Goal: Information Seeking & Learning: Check status

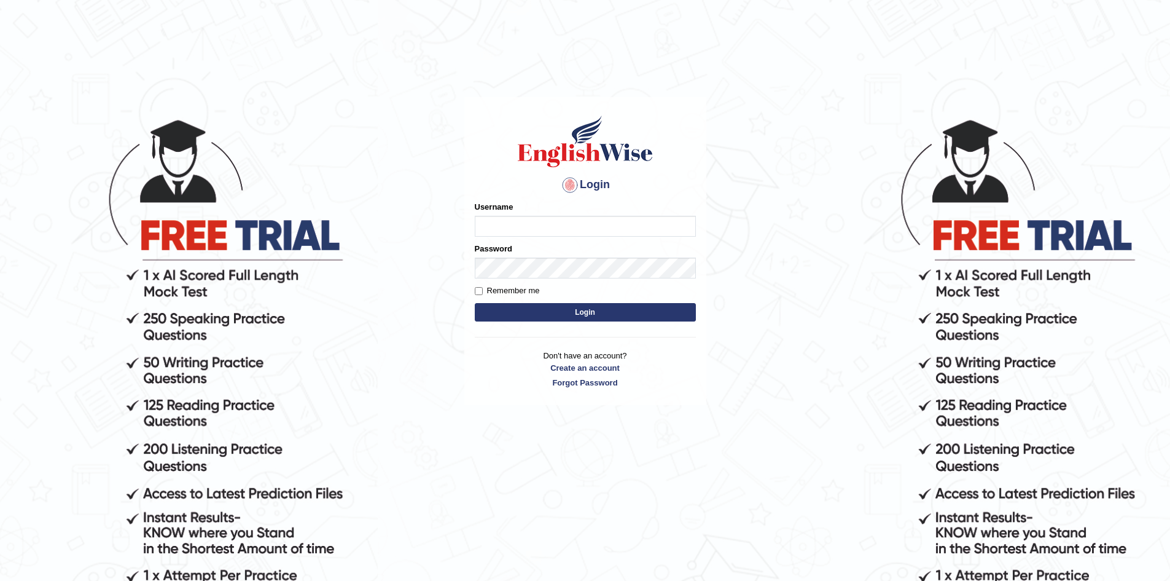
type input "Aliceenyonam"
click at [571, 309] on button "Login" at bounding box center [585, 312] width 221 height 18
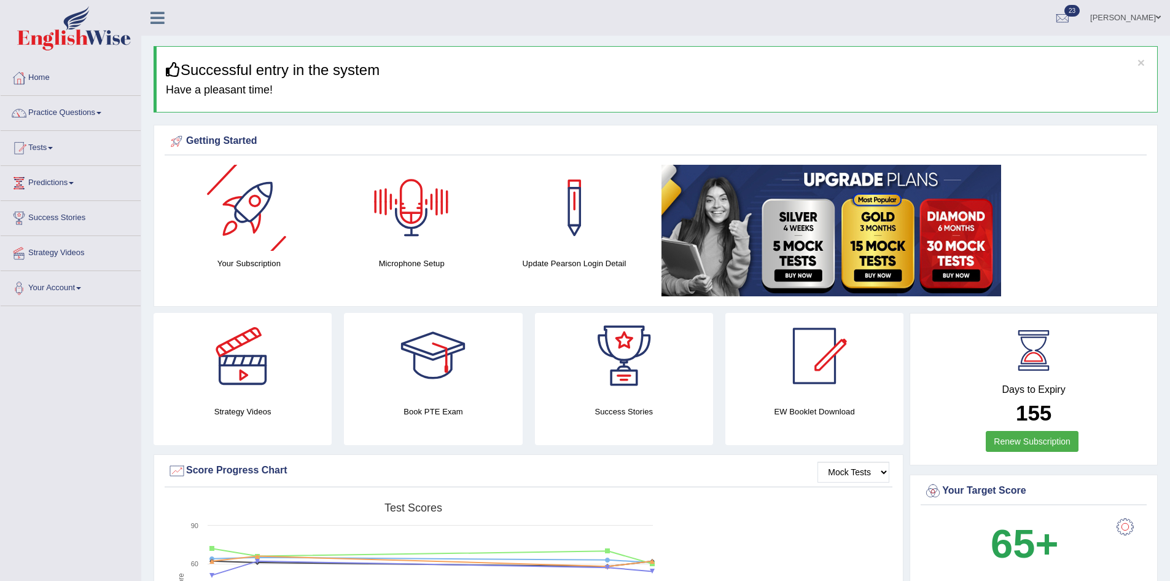
click at [243, 205] on div at bounding box center [249, 208] width 86 height 86
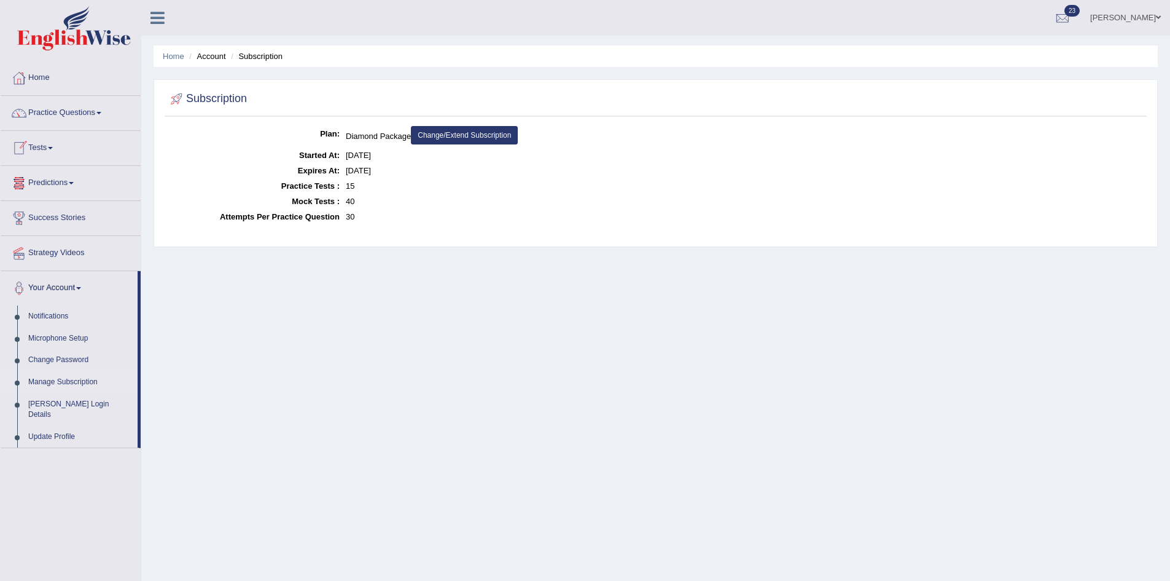
click at [39, 139] on link "Tests" at bounding box center [71, 146] width 140 height 31
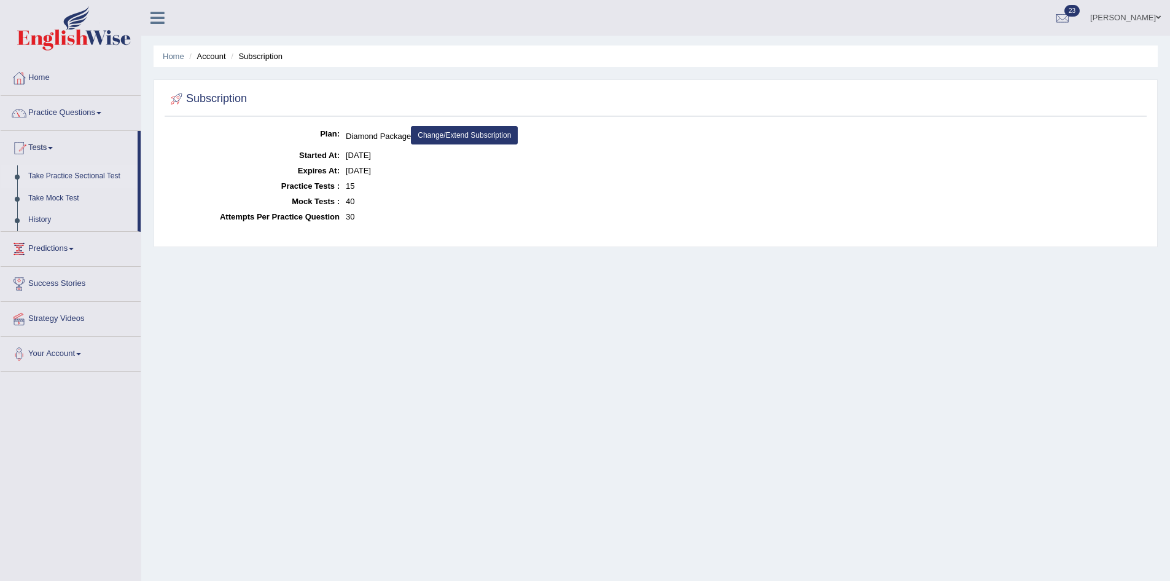
click at [71, 174] on link "Take Practice Sectional Test" at bounding box center [80, 176] width 115 height 22
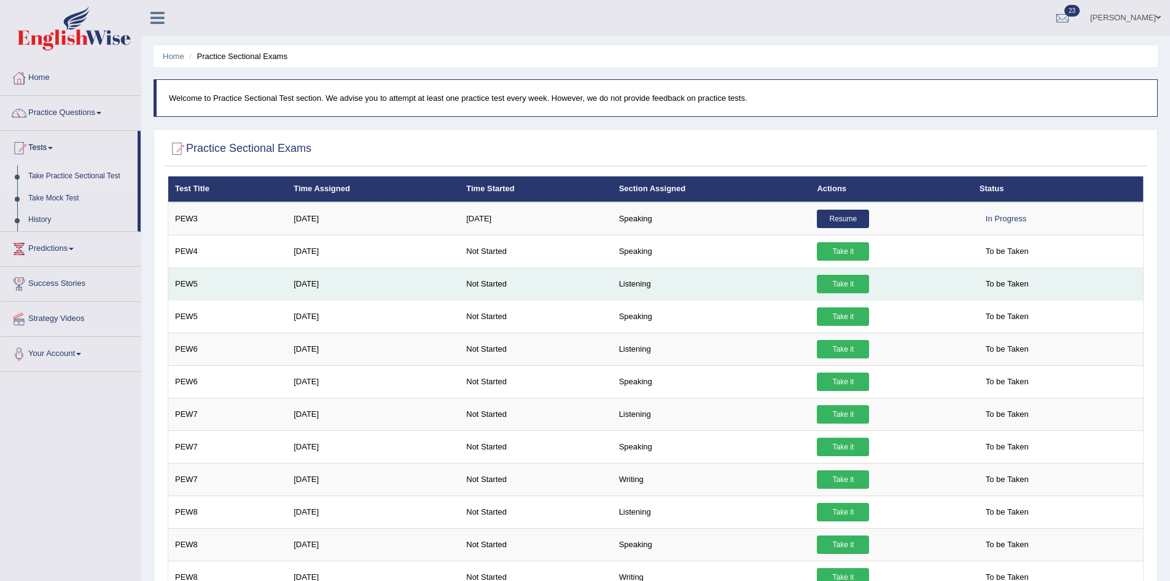
click at [842, 284] on link "Take it" at bounding box center [843, 284] width 52 height 18
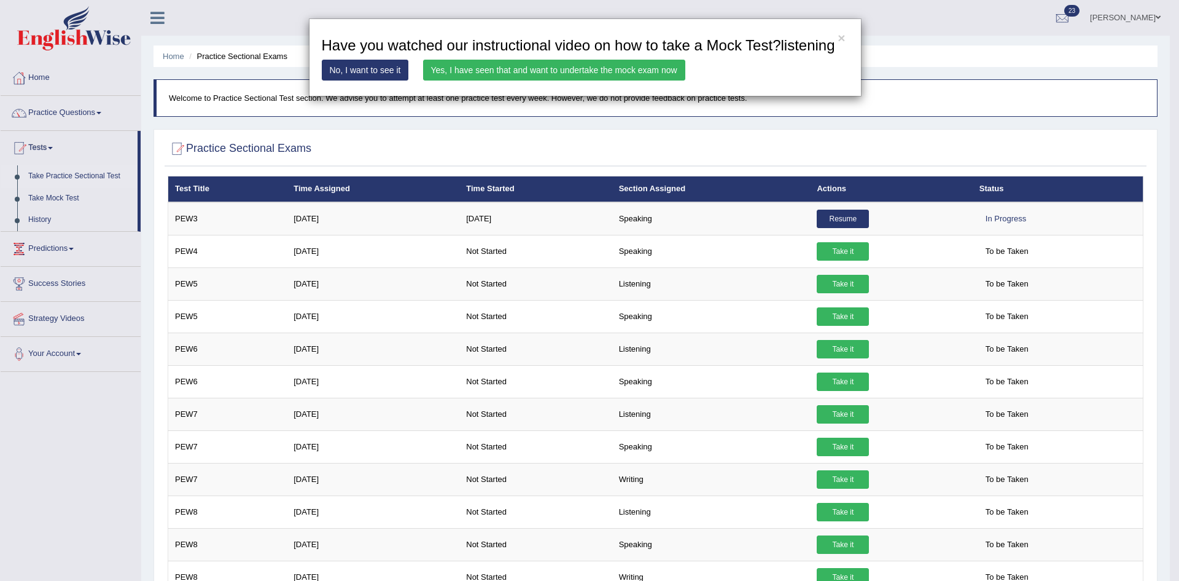
click at [667, 64] on link "Yes, I have seen that and want to undertake the mock exam now" at bounding box center [554, 70] width 262 height 21
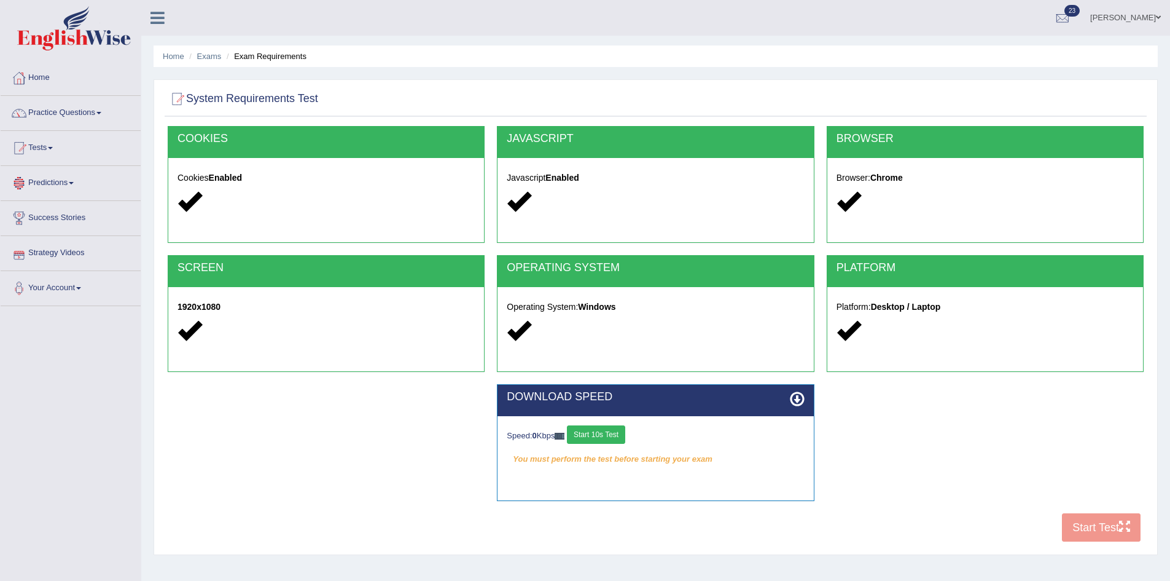
click at [595, 434] on button "Start 10s Test" at bounding box center [596, 434] width 58 height 18
click at [1088, 523] on div "COOKIES Cookies Enabled JAVASCRIPT Javascript Enabled BROWSER Browser: Chrome S…" at bounding box center [656, 337] width 982 height 422
click at [1079, 525] on button "Start Test" at bounding box center [1101, 527] width 79 height 28
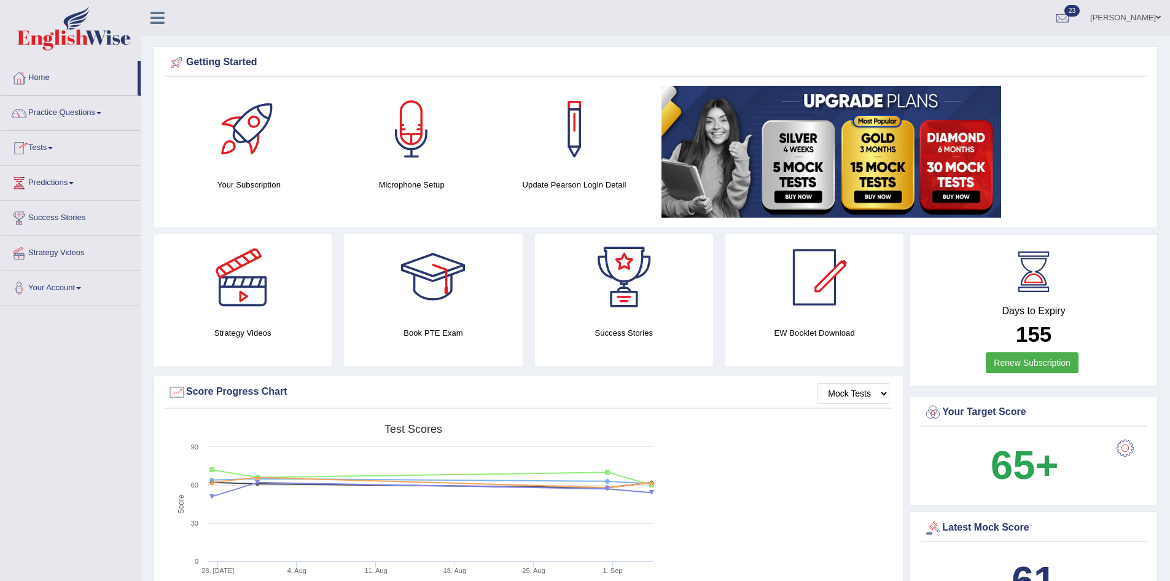
click at [47, 146] on link "Tests" at bounding box center [71, 146] width 140 height 31
click at [60, 177] on link "Take Practice Sectional Test" at bounding box center [80, 176] width 115 height 22
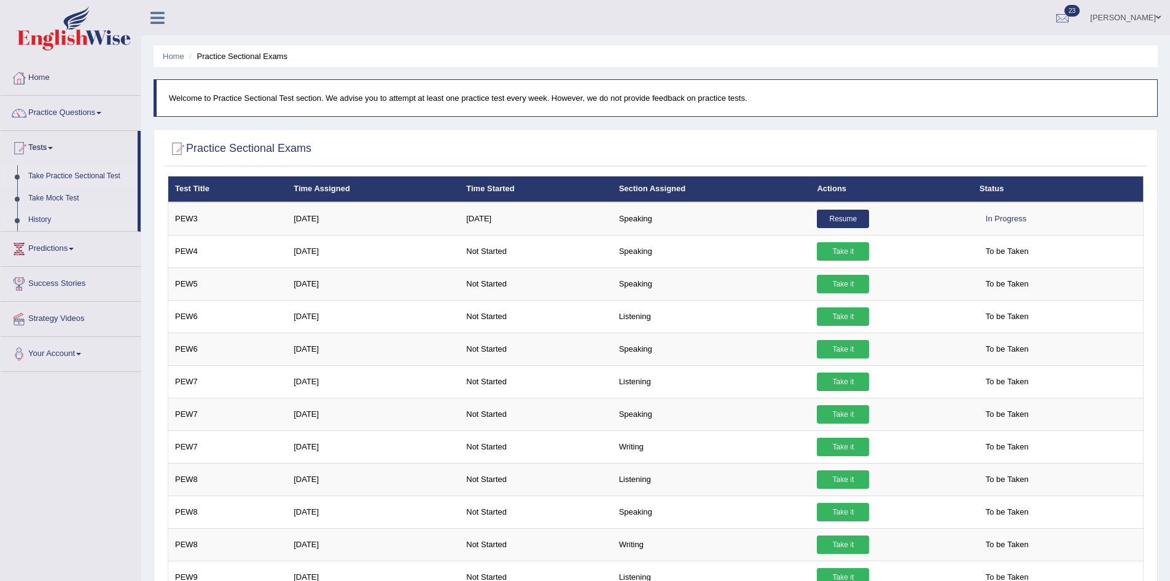
click at [49, 219] on link "History" at bounding box center [80, 220] width 115 height 22
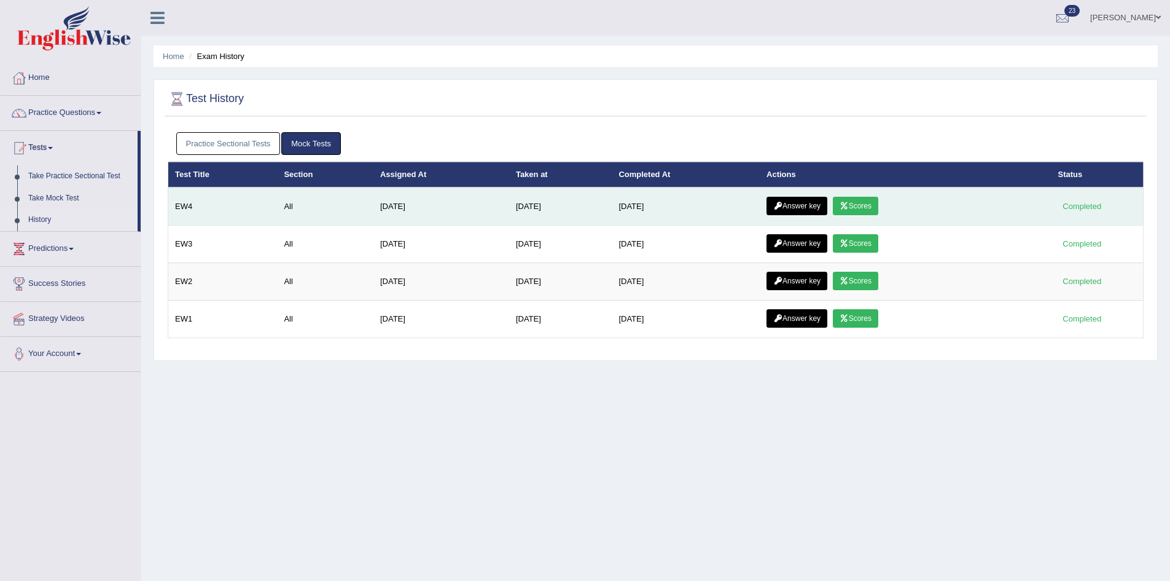
click at [862, 200] on link "Scores" at bounding box center [855, 206] width 45 height 18
click at [804, 198] on link "Answer key" at bounding box center [797, 206] width 61 height 18
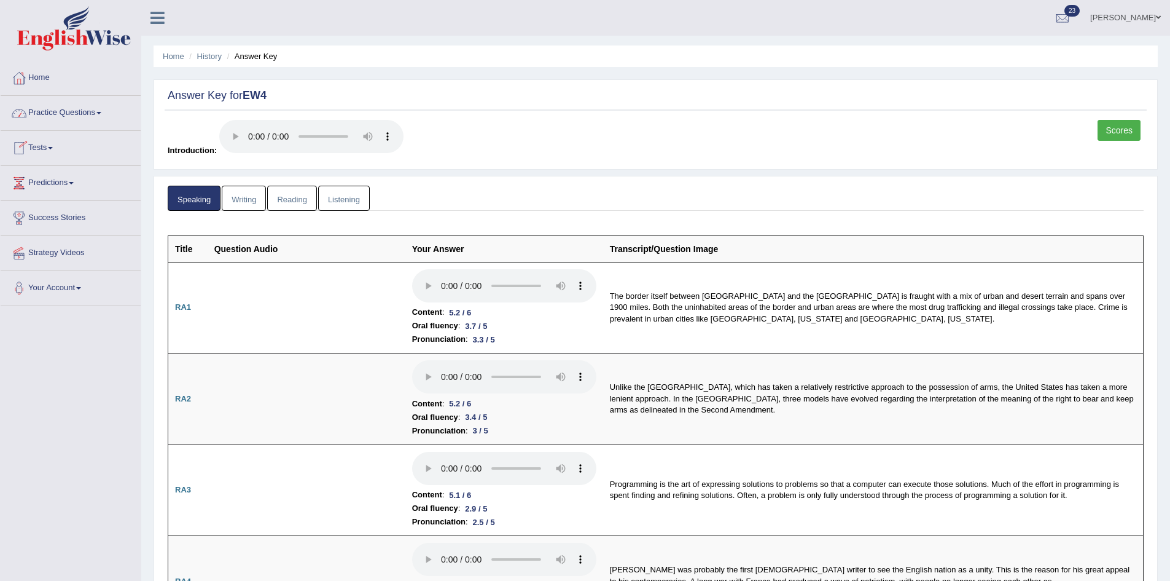
click at [334, 198] on link "Listening" at bounding box center [344, 198] width 52 height 25
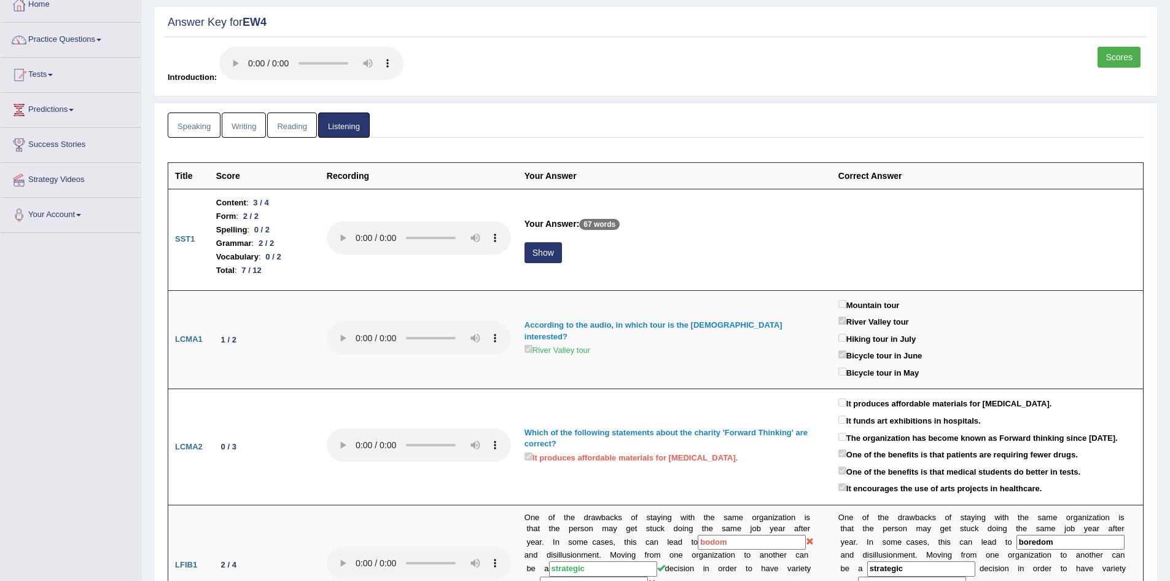
scroll to position [53, 0]
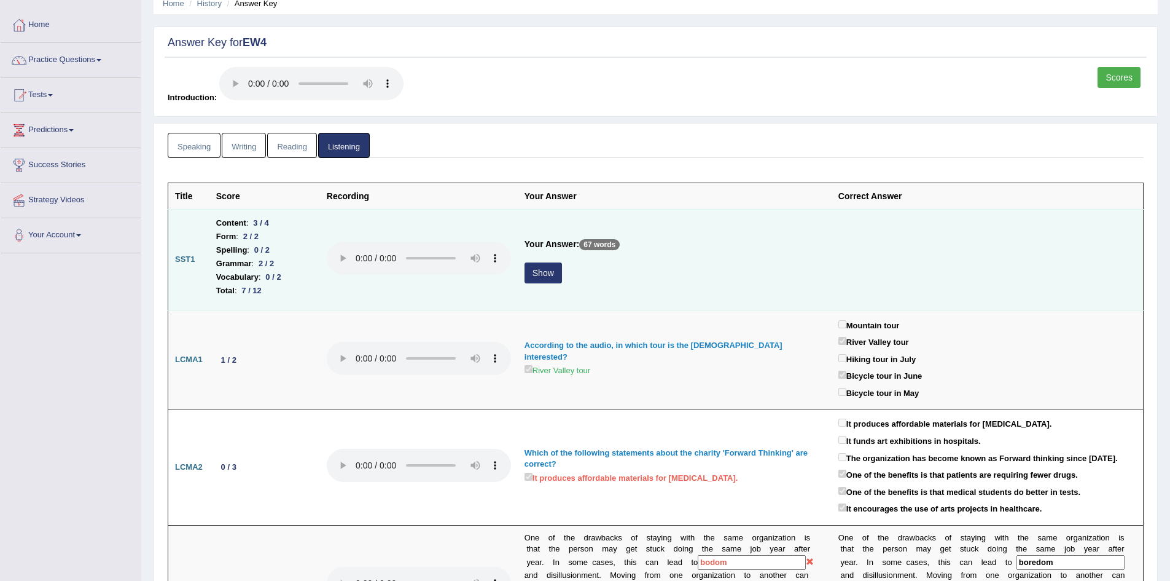
click at [535, 268] on button "Show" at bounding box center [543, 272] width 37 height 21
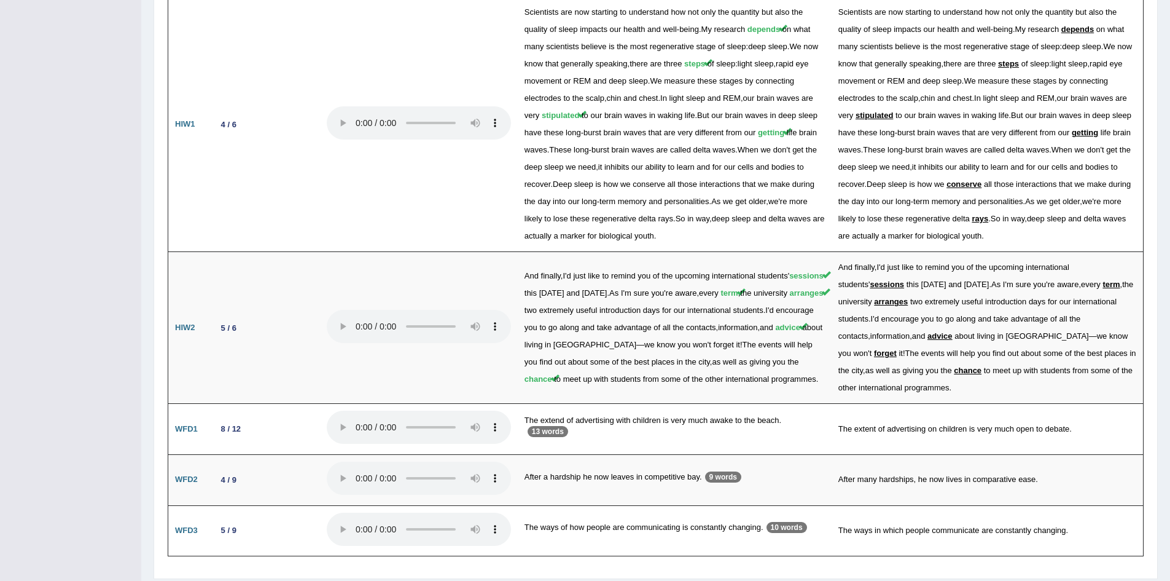
scroll to position [1735, 0]
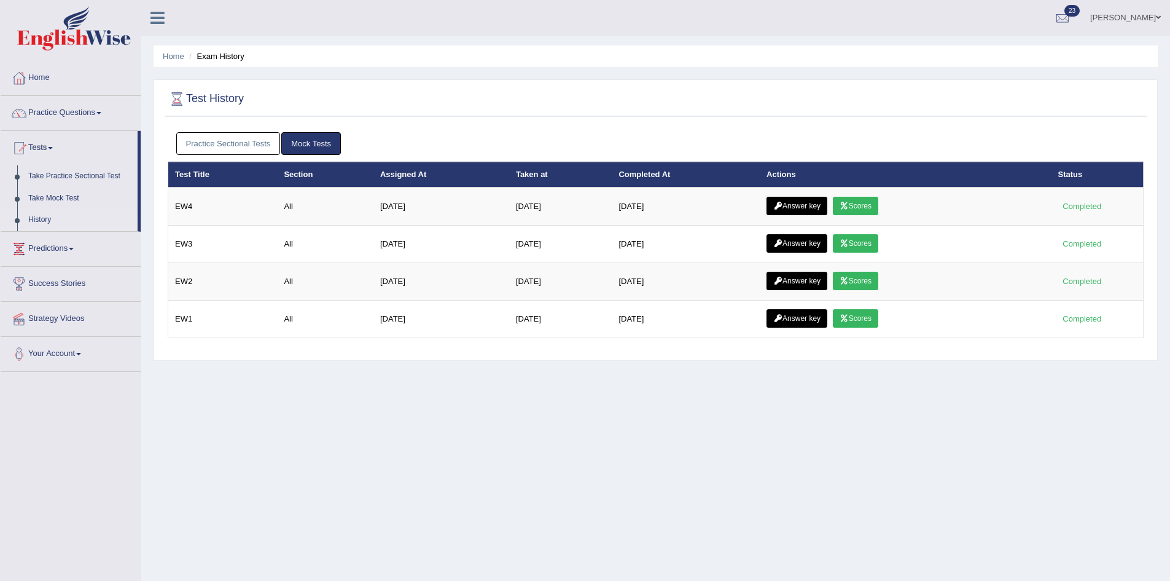
click at [230, 144] on link "Practice Sectional Tests" at bounding box center [228, 143] width 104 height 23
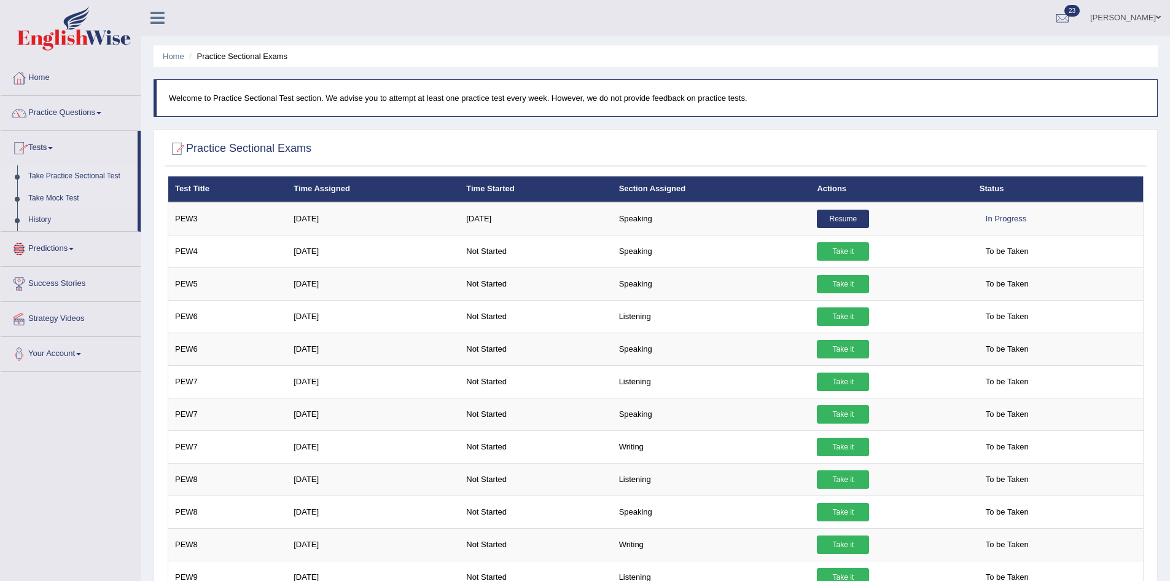
click at [57, 195] on link "Take Mock Test" at bounding box center [80, 198] width 115 height 22
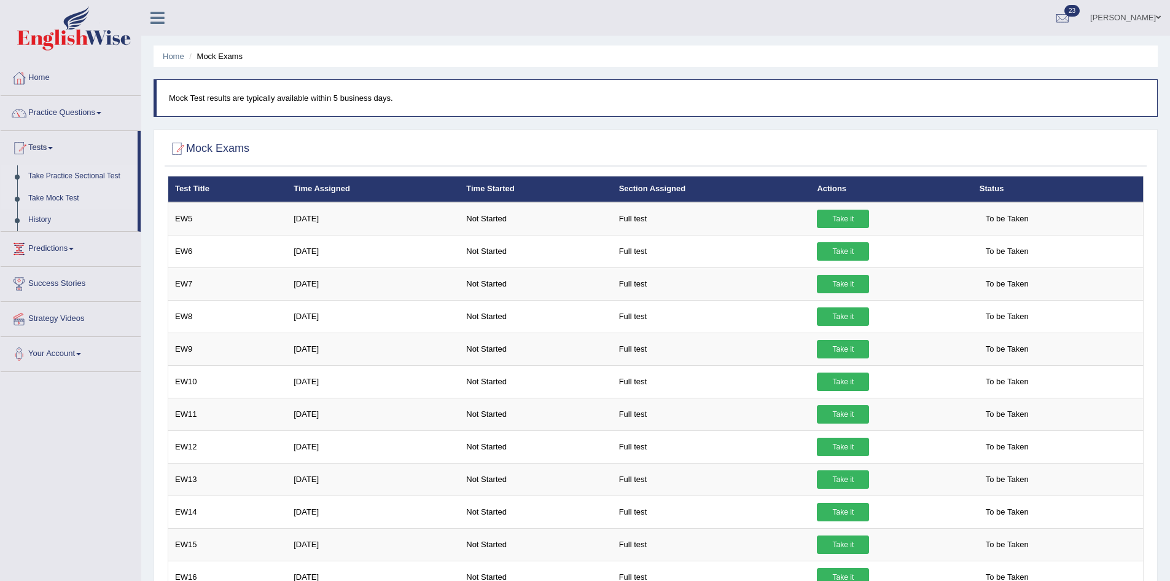
click at [72, 167] on link "Take Practice Sectional Test" at bounding box center [80, 176] width 115 height 22
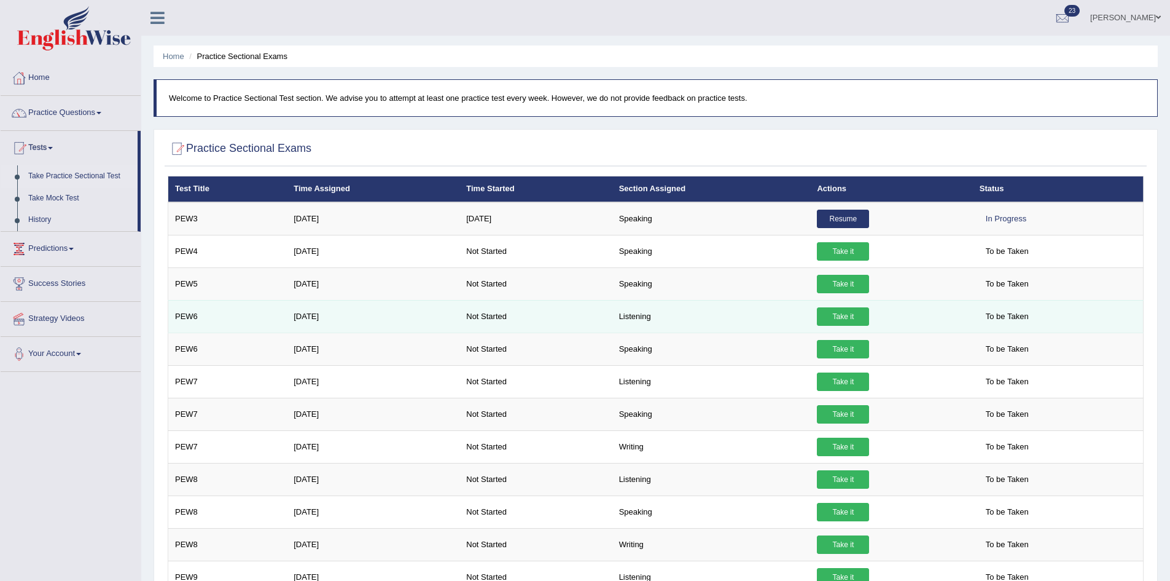
click at [856, 313] on link "Take it" at bounding box center [843, 316] width 52 height 18
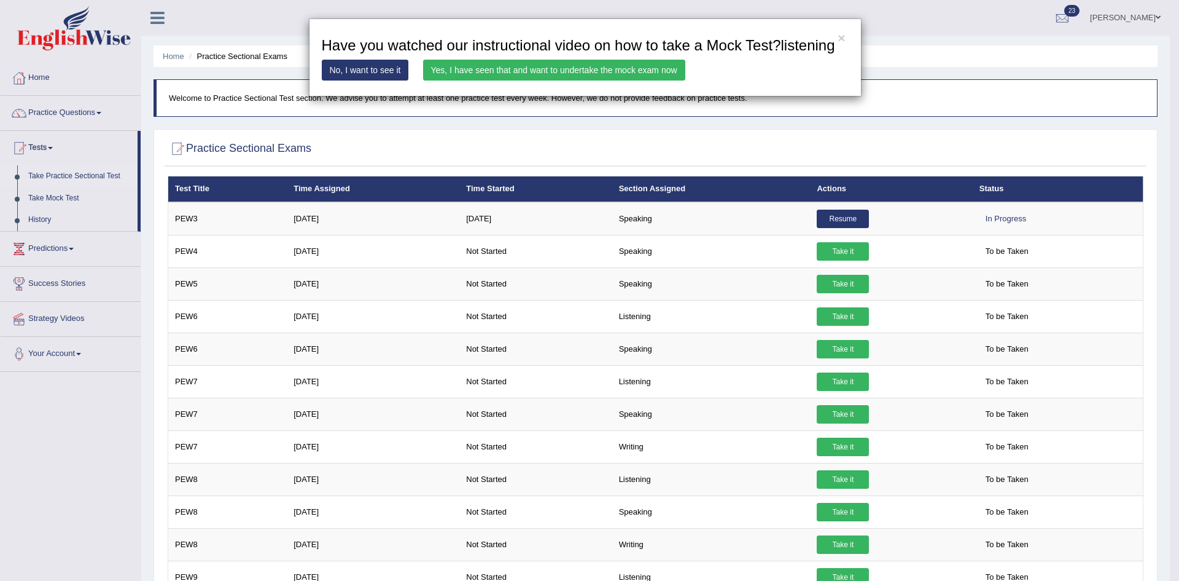
click at [618, 63] on link "Yes, I have seen that and want to undertake the mock exam now" at bounding box center [554, 70] width 262 height 21
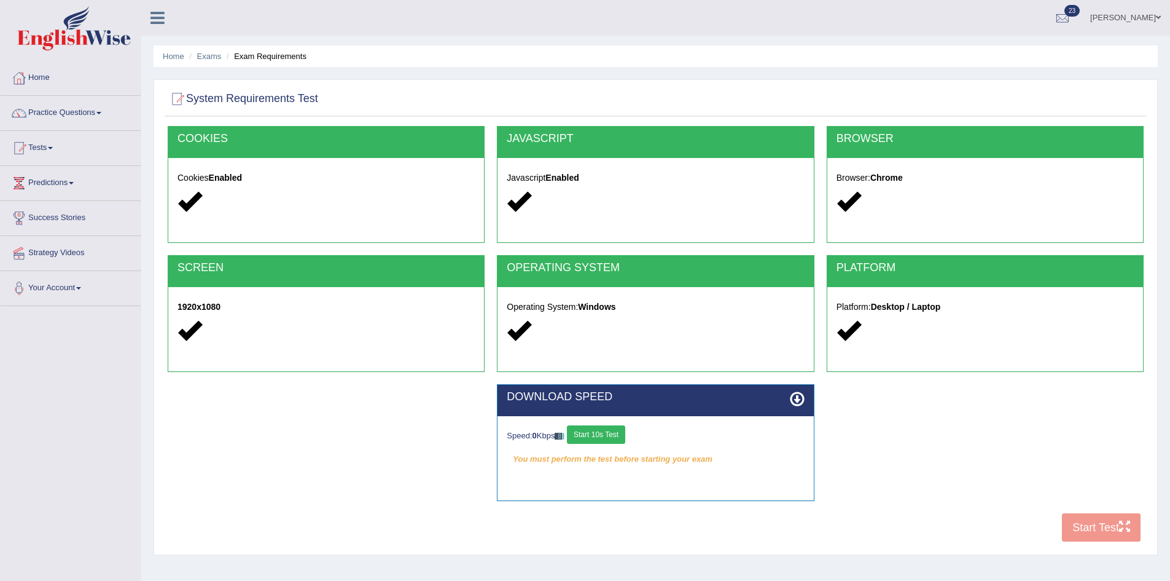
click at [609, 436] on button "Start 10s Test" at bounding box center [596, 434] width 58 height 18
click at [1098, 522] on button "Start Test" at bounding box center [1101, 527] width 79 height 28
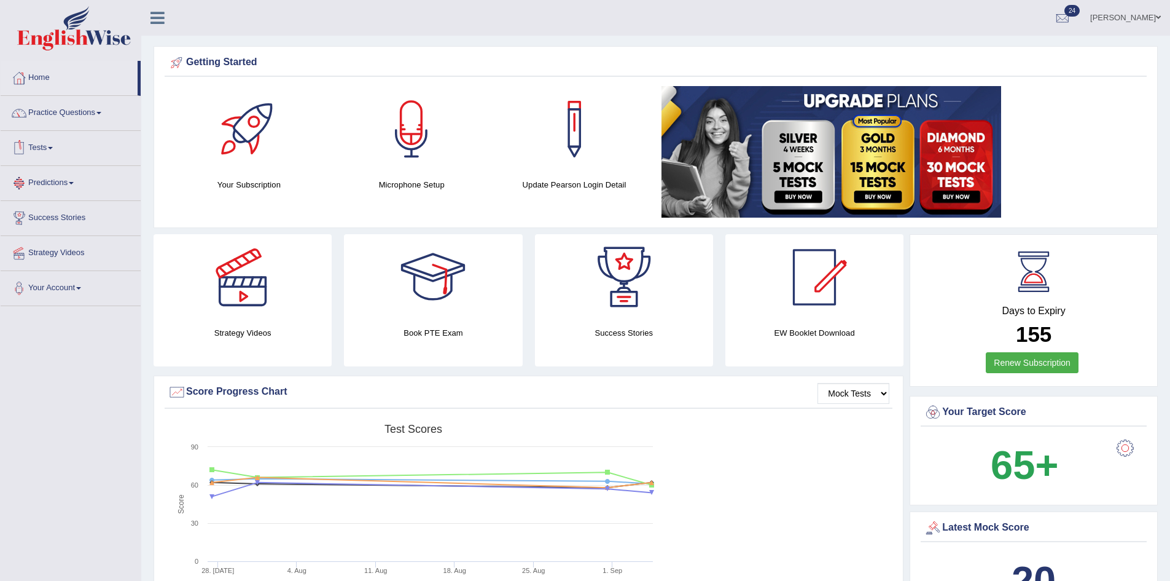
click at [56, 142] on link "Tests" at bounding box center [71, 146] width 140 height 31
click at [62, 172] on link "Take Practice Sectional Test" at bounding box center [80, 176] width 115 height 22
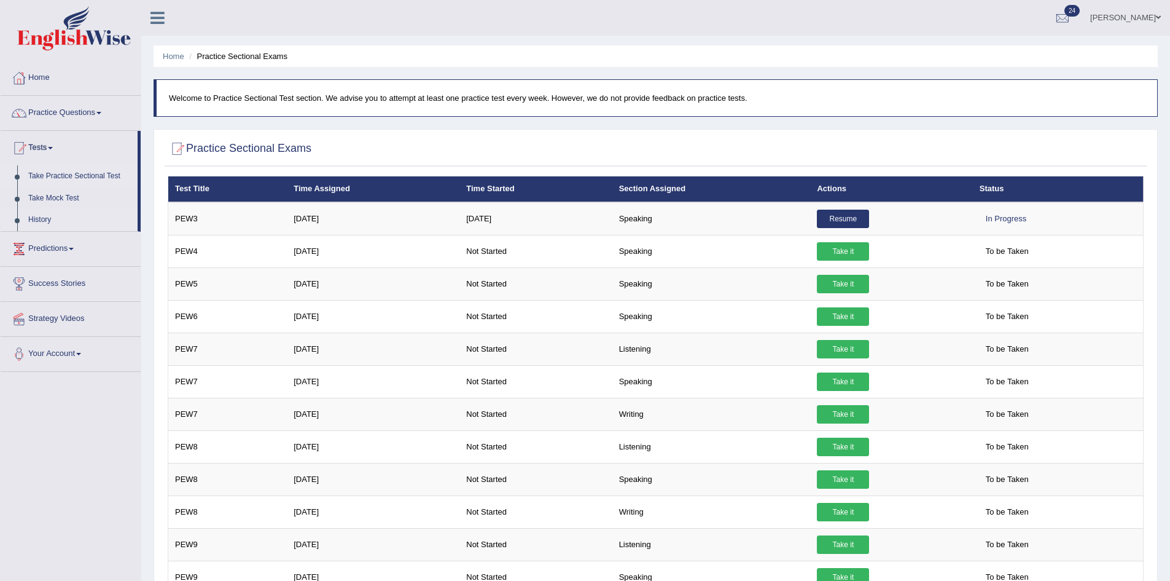
click at [47, 217] on link "History" at bounding box center [80, 220] width 115 height 22
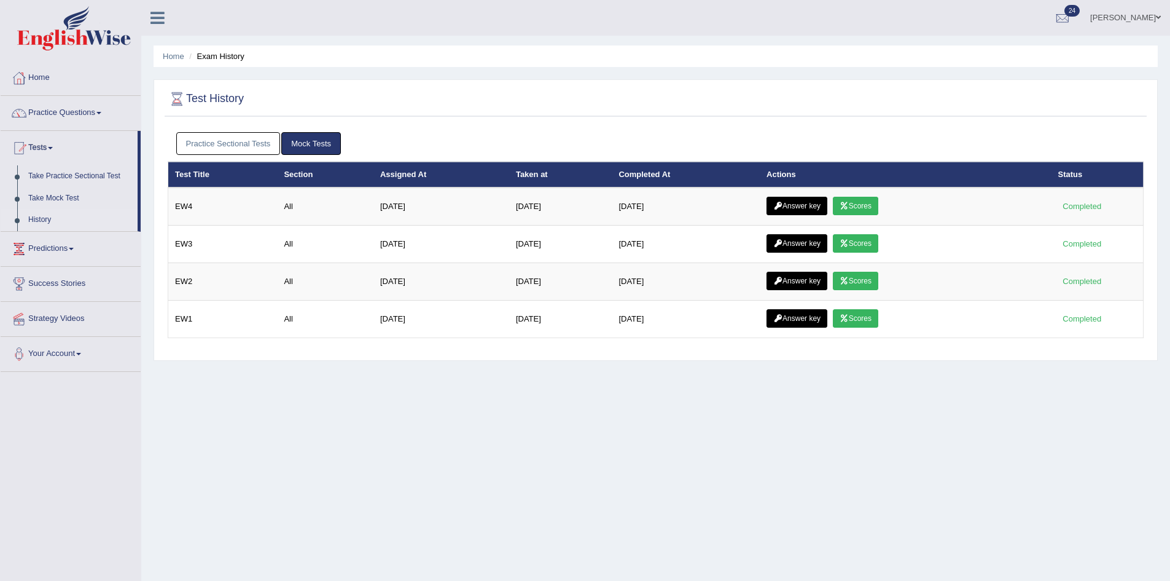
click at [219, 141] on link "Practice Sectional Tests" at bounding box center [228, 143] width 104 height 23
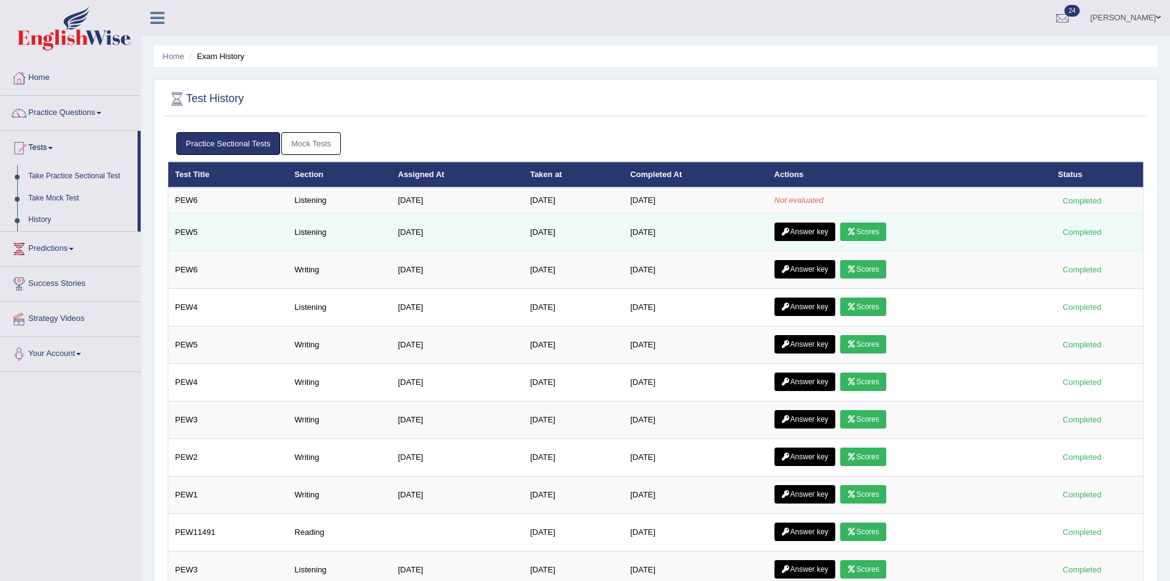
click at [881, 229] on link "Scores" at bounding box center [862, 231] width 45 height 18
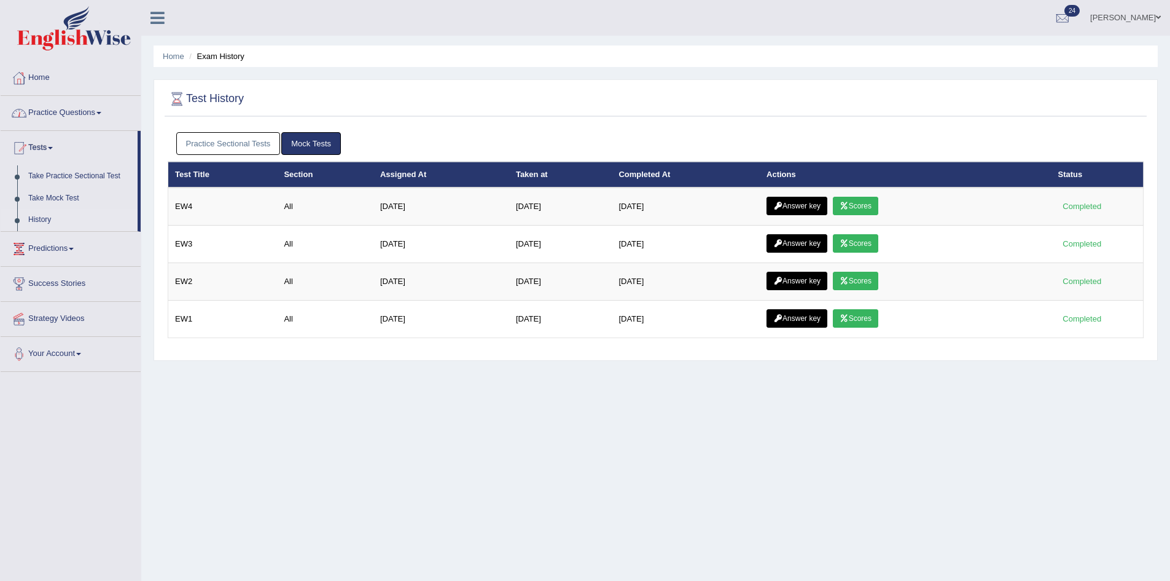
click at [217, 140] on link "Practice Sectional Tests" at bounding box center [228, 143] width 104 height 23
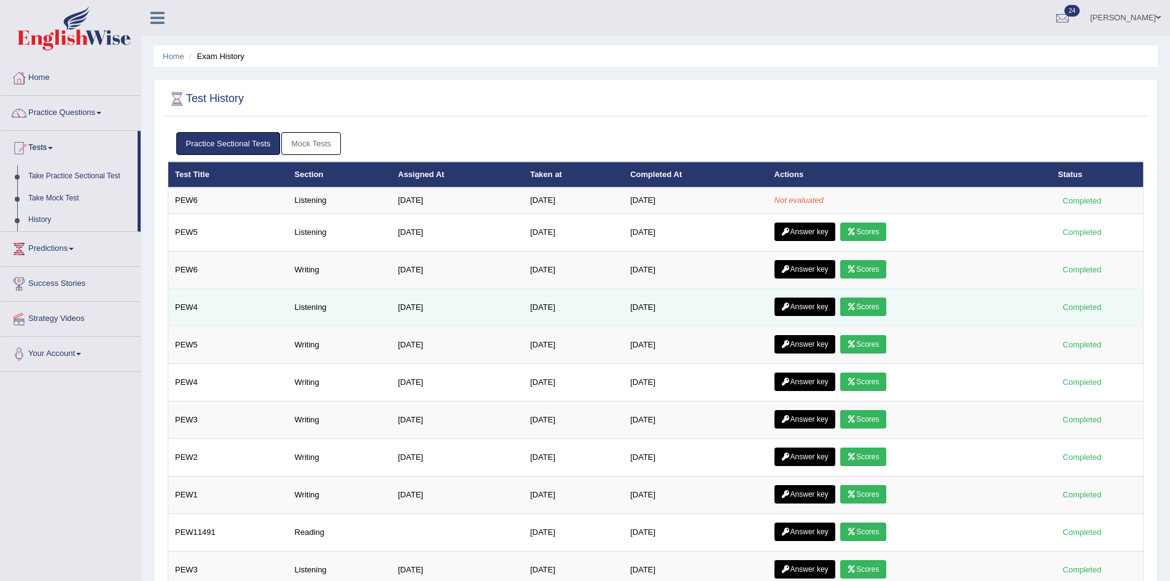
click at [880, 302] on link "Scores" at bounding box center [862, 306] width 45 height 18
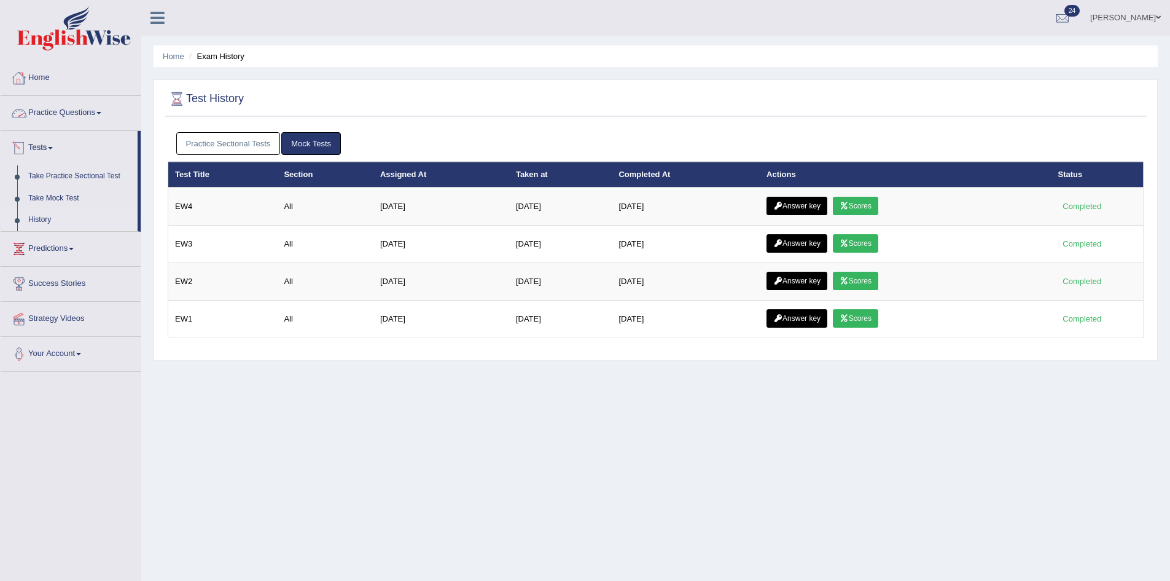
click at [208, 139] on link "Practice Sectional Tests" at bounding box center [228, 143] width 104 height 23
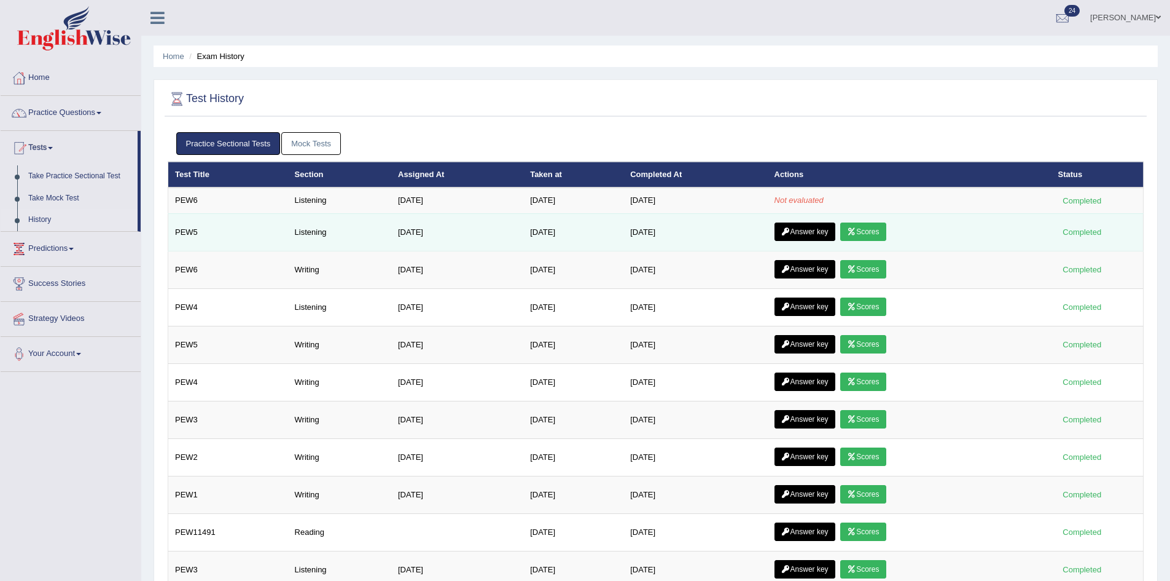
click at [873, 232] on link "Scores" at bounding box center [862, 231] width 45 height 18
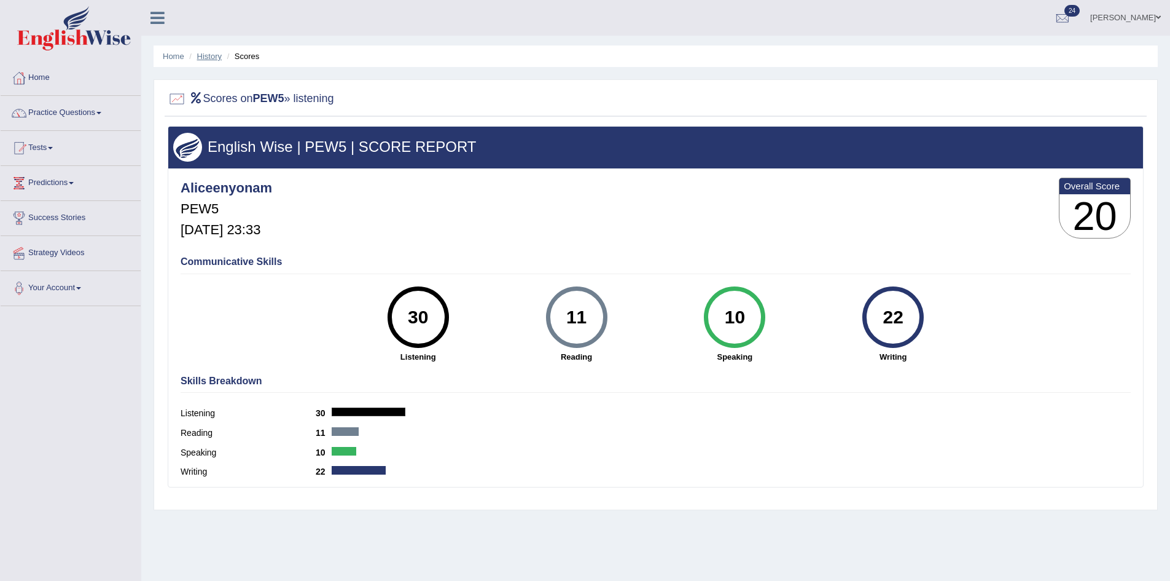
click at [206, 58] on link "History" at bounding box center [209, 56] width 25 height 9
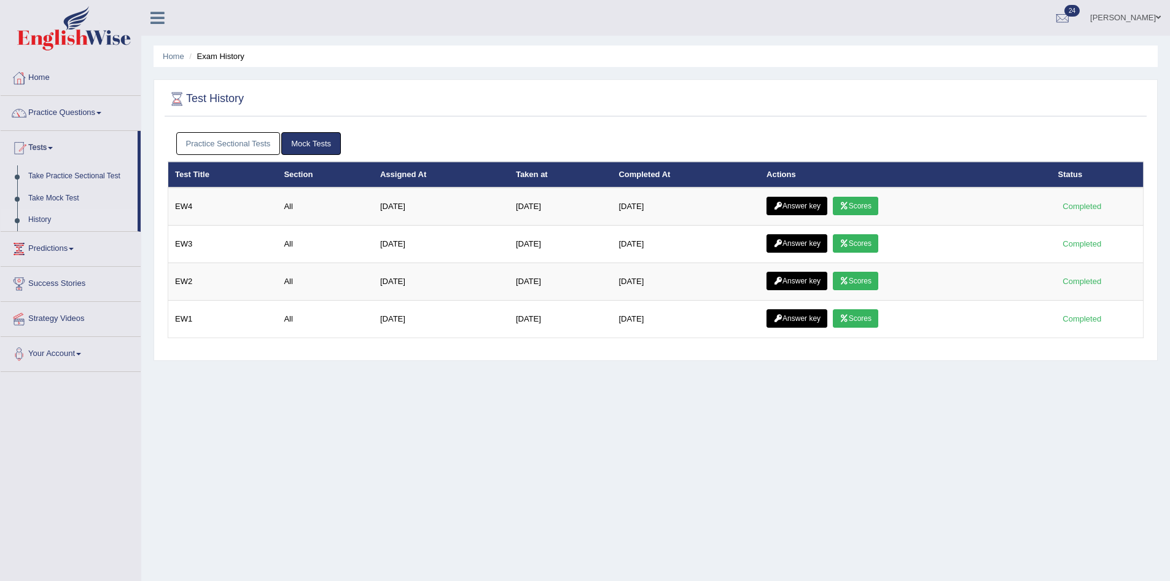
click at [220, 141] on link "Practice Sectional Tests" at bounding box center [228, 143] width 104 height 23
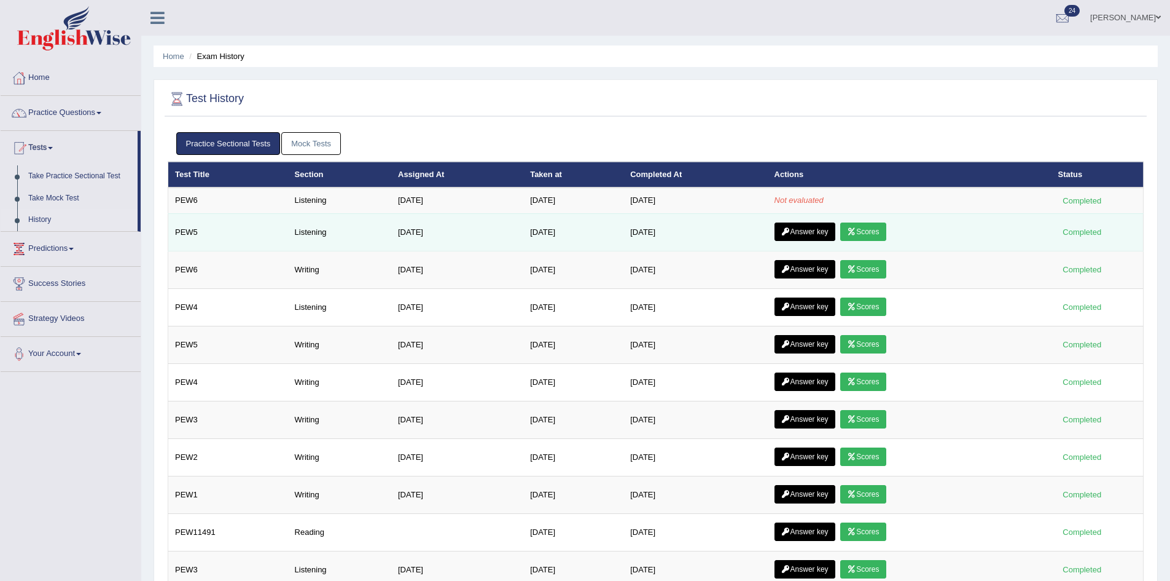
click at [811, 229] on link "Answer key" at bounding box center [805, 231] width 61 height 18
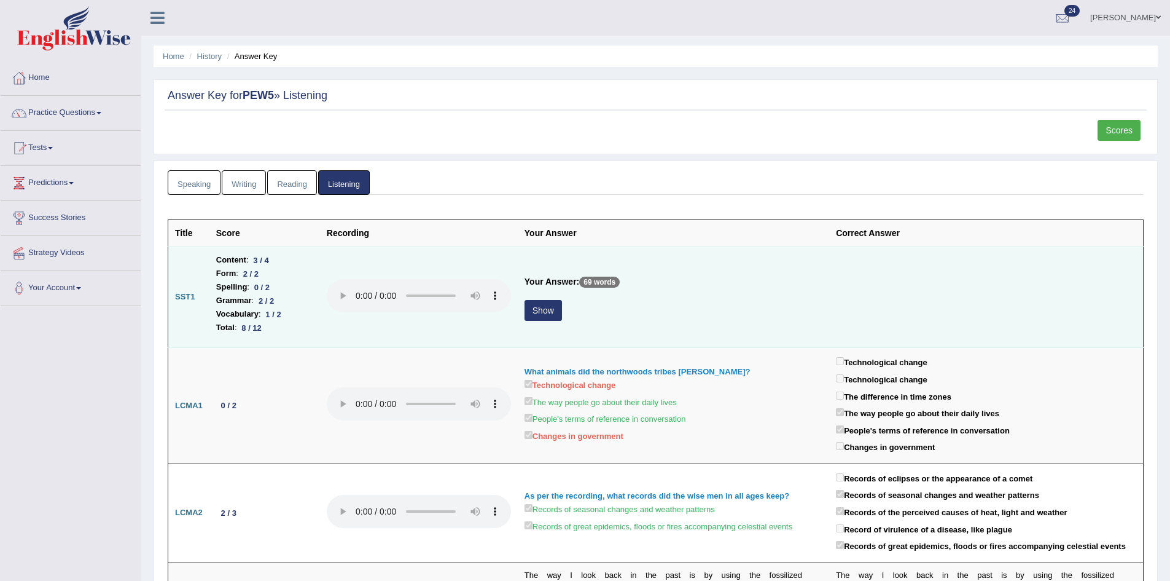
click at [541, 311] on button "Show" at bounding box center [543, 310] width 37 height 21
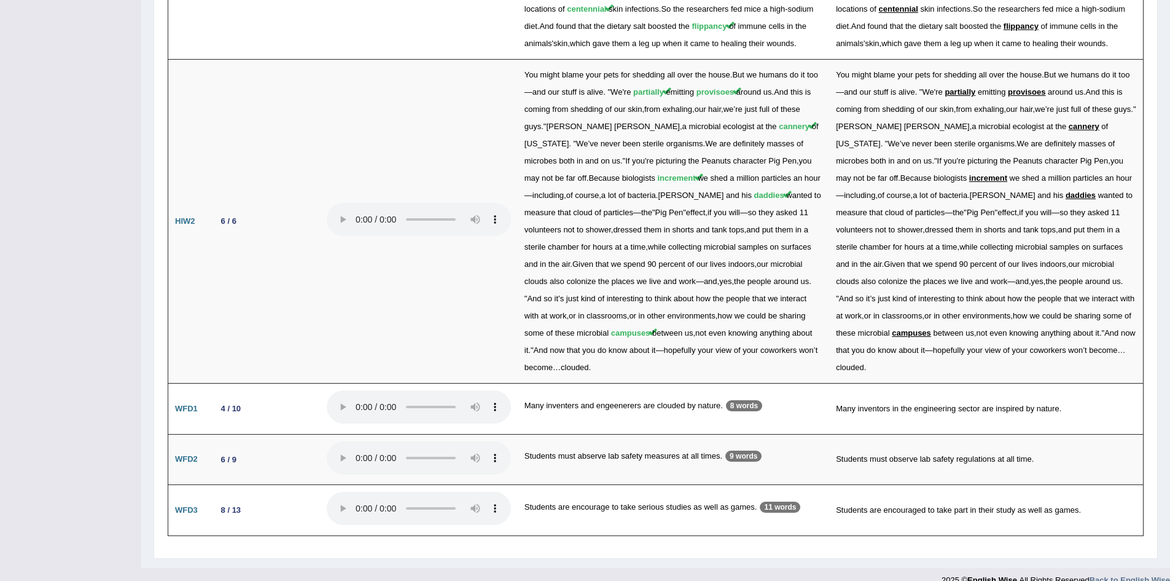
scroll to position [1808, 0]
